Goal: Use online tool/utility: Utilize a website feature to perform a specific function

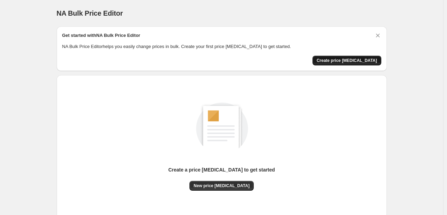
click at [348, 59] on span "Create price [MEDICAL_DATA]" at bounding box center [347, 61] width 60 height 6
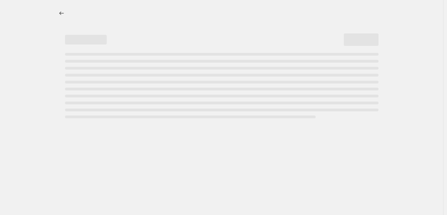
select select "percentage"
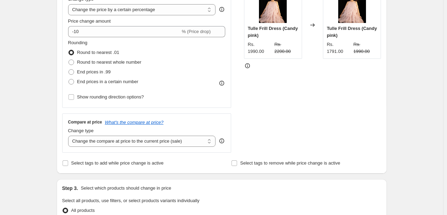
scroll to position [181, 0]
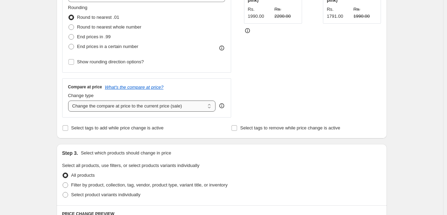
click at [99, 105] on select "Change the compare at price to the current price (sale) Change the compare at p…" at bounding box center [142, 105] width 148 height 11
click at [47, 115] on div "Create new price [MEDICAL_DATA]. This page is ready Create new price [MEDICAL_D…" at bounding box center [221, 166] width 443 height 695
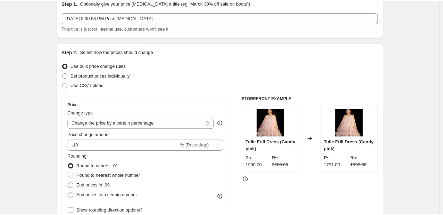
scroll to position [0, 0]
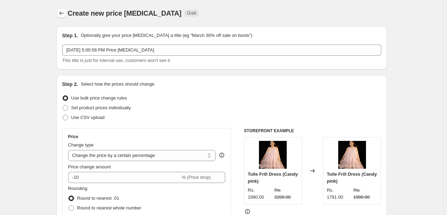
click at [59, 13] on button "Price change jobs" at bounding box center [62, 13] width 10 height 10
